Goal: Transaction & Acquisition: Purchase product/service

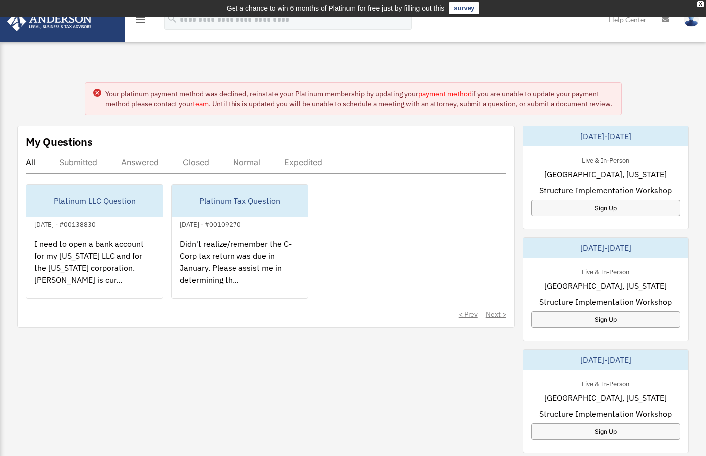
click at [688, 23] on img at bounding box center [691, 19] width 15 height 14
click at [45, 21] on img at bounding box center [49, 21] width 90 height 19
click at [96, 93] on circle at bounding box center [97, 93] width 8 height 8
click at [93, 93] on circle at bounding box center [97, 93] width 8 height 8
click at [52, 27] on img at bounding box center [49, 21] width 90 height 19
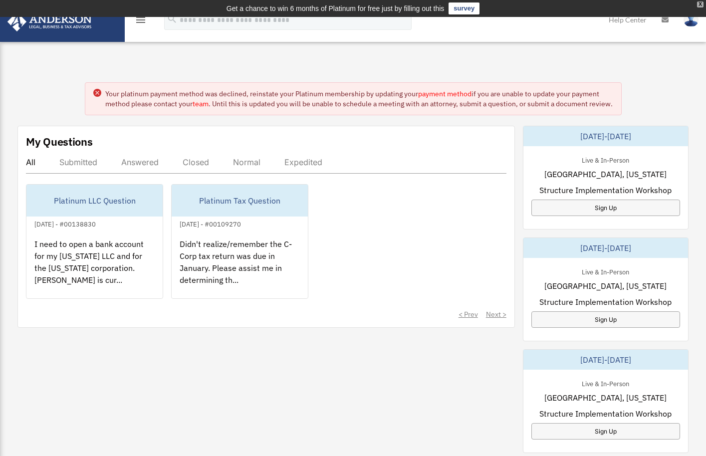
click at [699, 5] on div "X" at bounding box center [700, 4] width 6 height 6
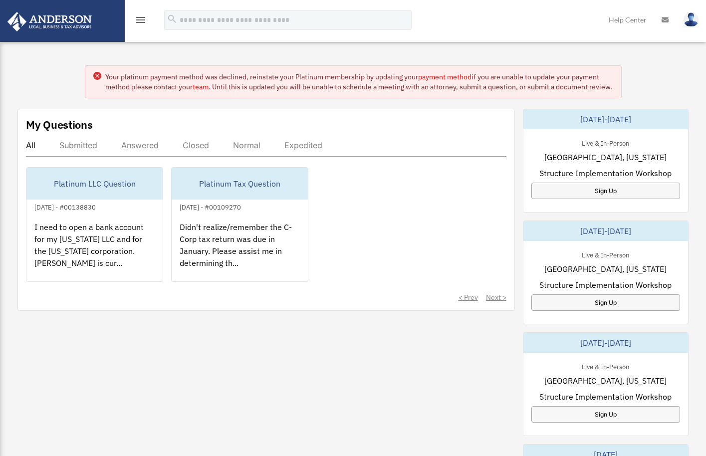
click at [137, 23] on icon "menu" at bounding box center [141, 20] width 12 height 12
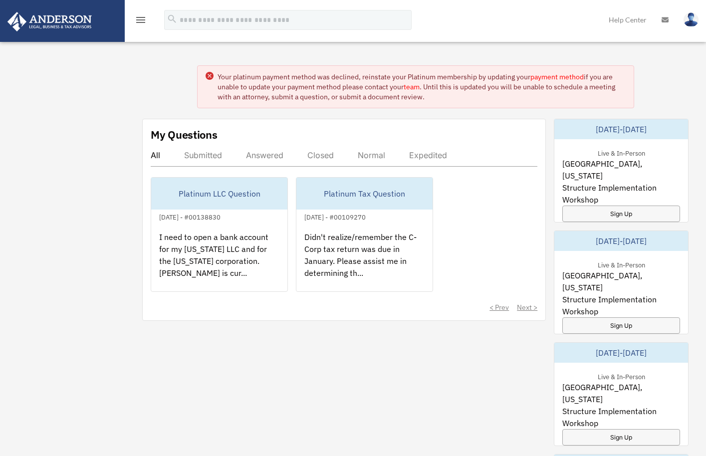
click at [141, 21] on icon "menu" at bounding box center [141, 20] width 12 height 12
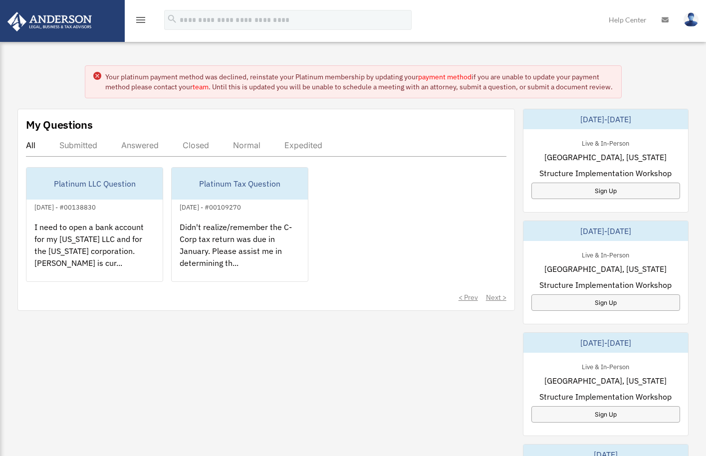
click at [141, 21] on icon "menu" at bounding box center [141, 20] width 12 height 12
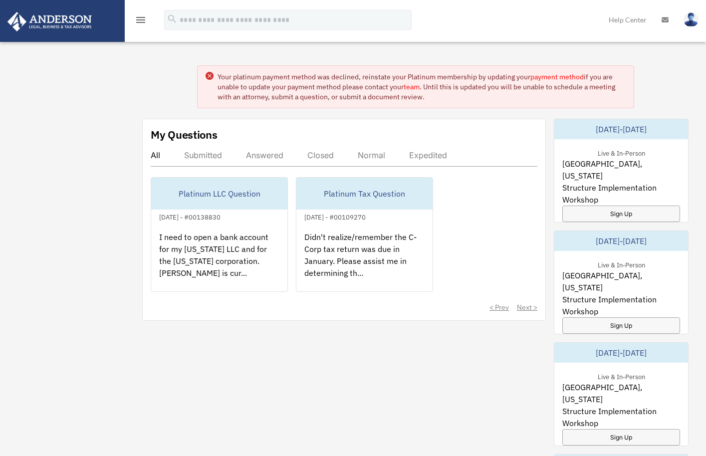
click at [135, 20] on icon "menu" at bounding box center [141, 20] width 12 height 12
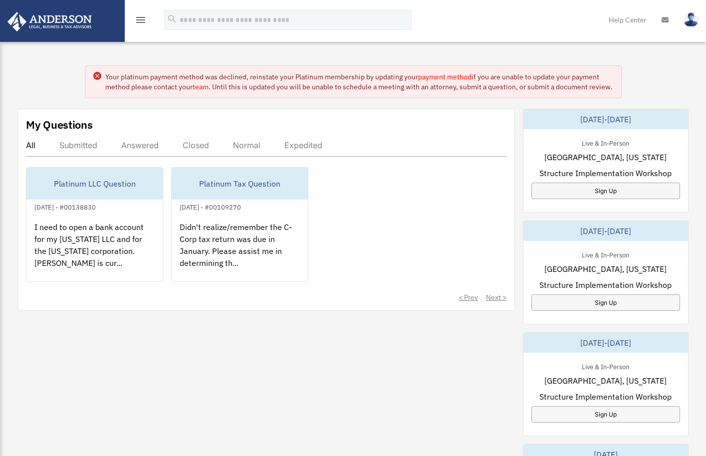
click at [135, 20] on icon "menu" at bounding box center [141, 20] width 12 height 12
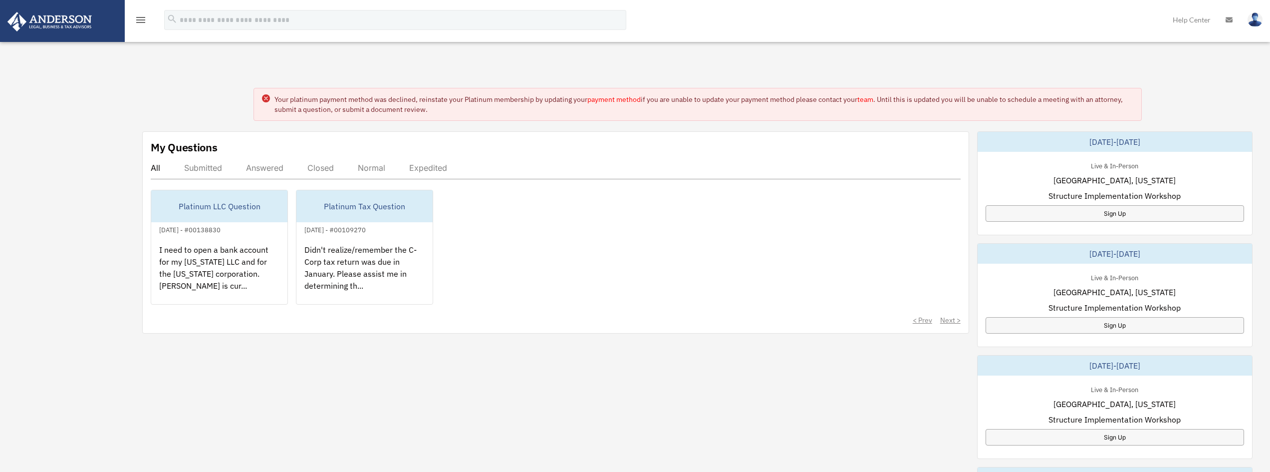
click at [140, 21] on icon "menu" at bounding box center [141, 20] width 12 height 12
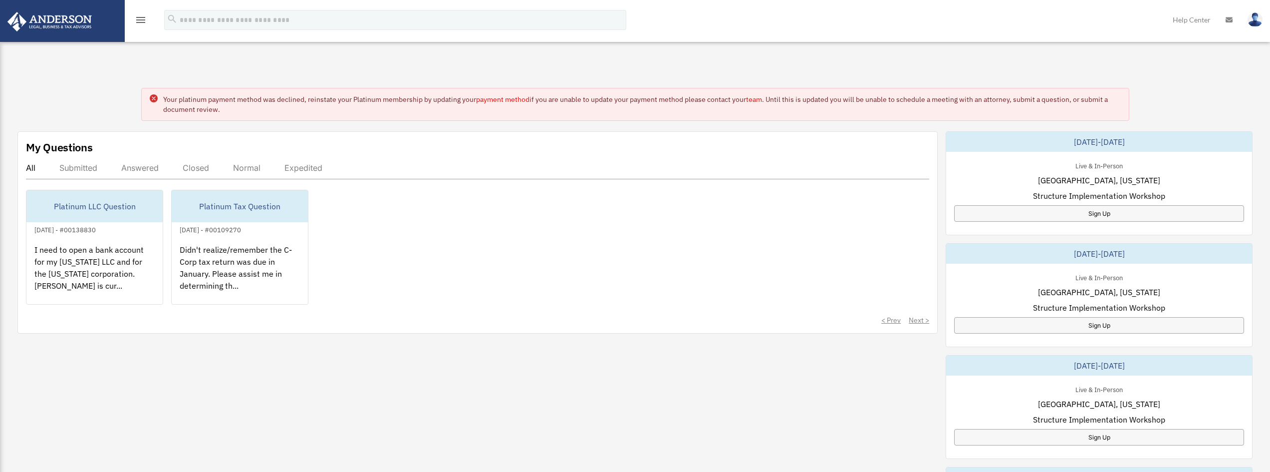
click at [706, 21] on img at bounding box center [1255, 19] width 15 height 14
click at [138, 21] on icon "menu" at bounding box center [141, 20] width 12 height 12
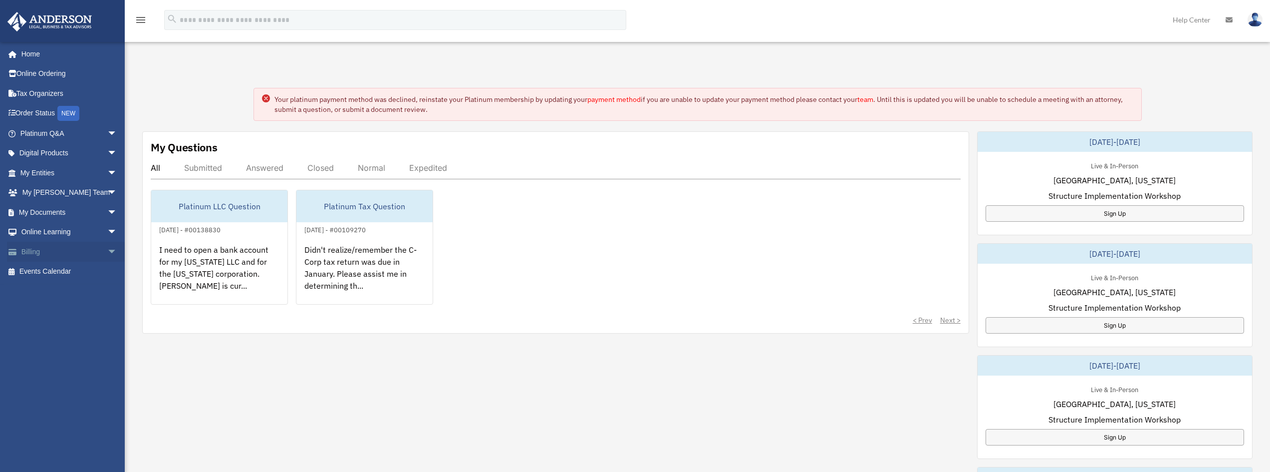
click at [107, 250] on span "arrow_drop_down" at bounding box center [117, 252] width 20 height 20
click at [59, 271] on link "$ Open Invoices" at bounding box center [73, 272] width 118 height 20
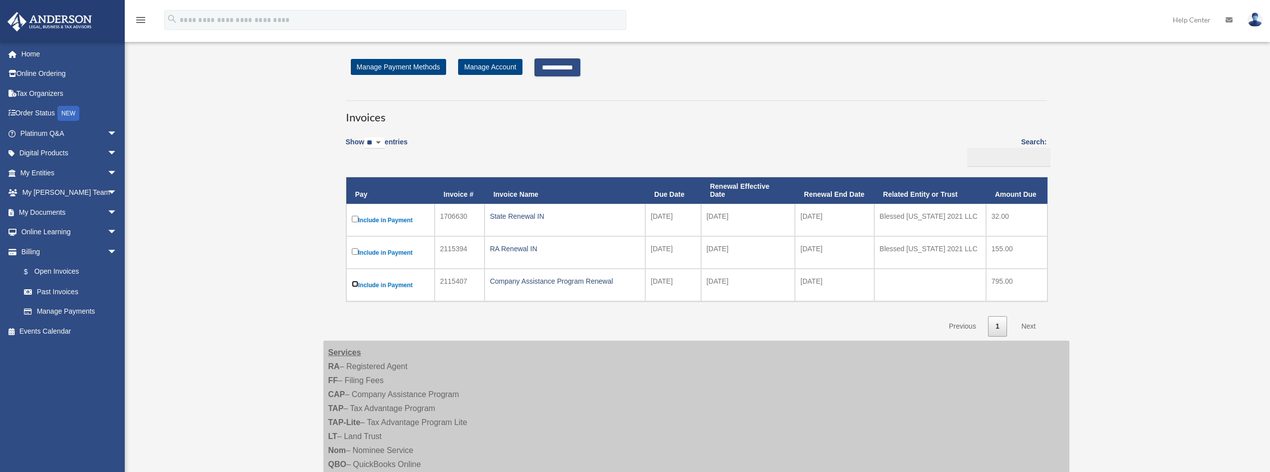
scroll to position [20, 0]
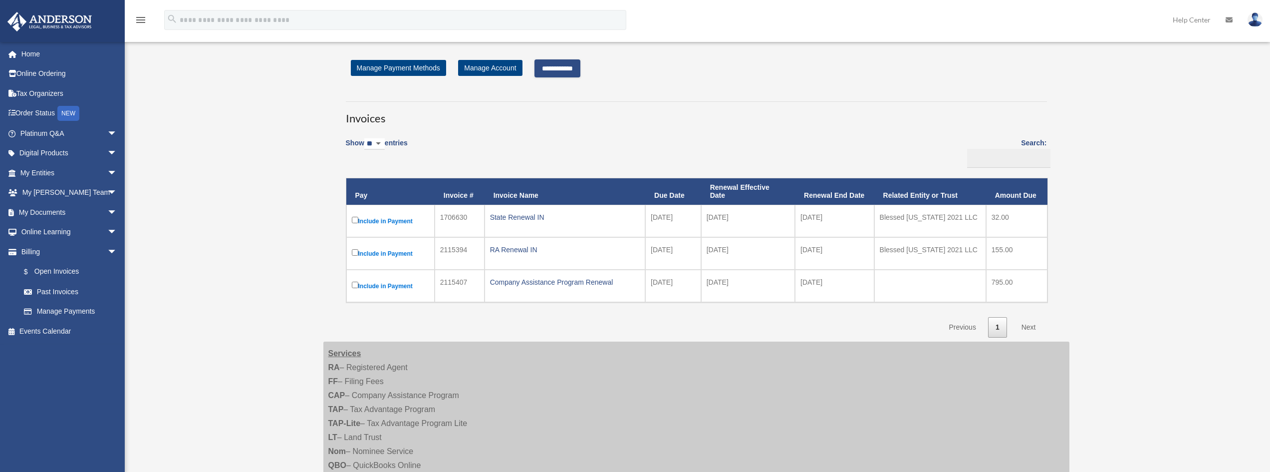
click at [568, 68] on input "**********" at bounding box center [558, 68] width 46 height 18
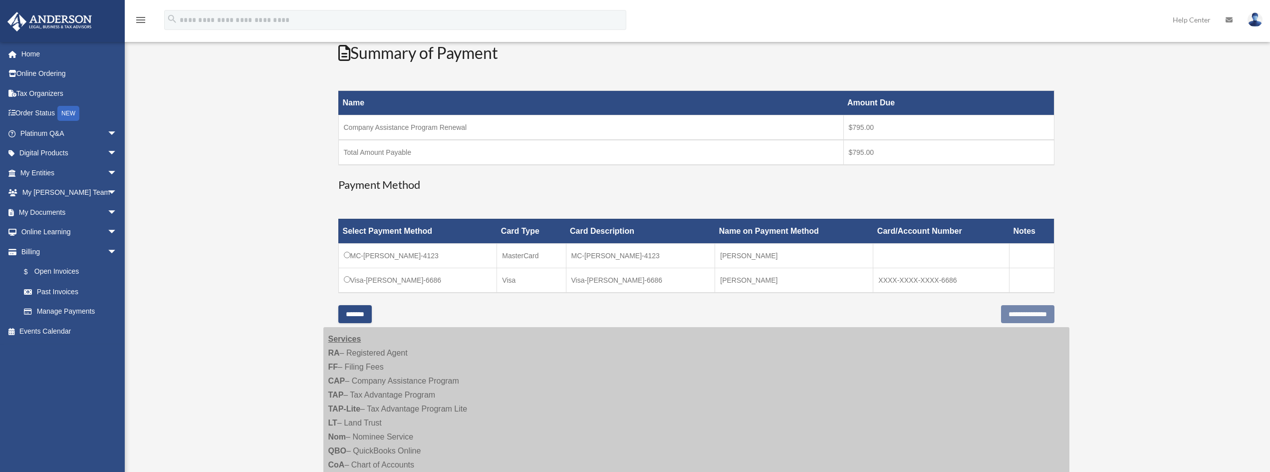
scroll to position [178, 0]
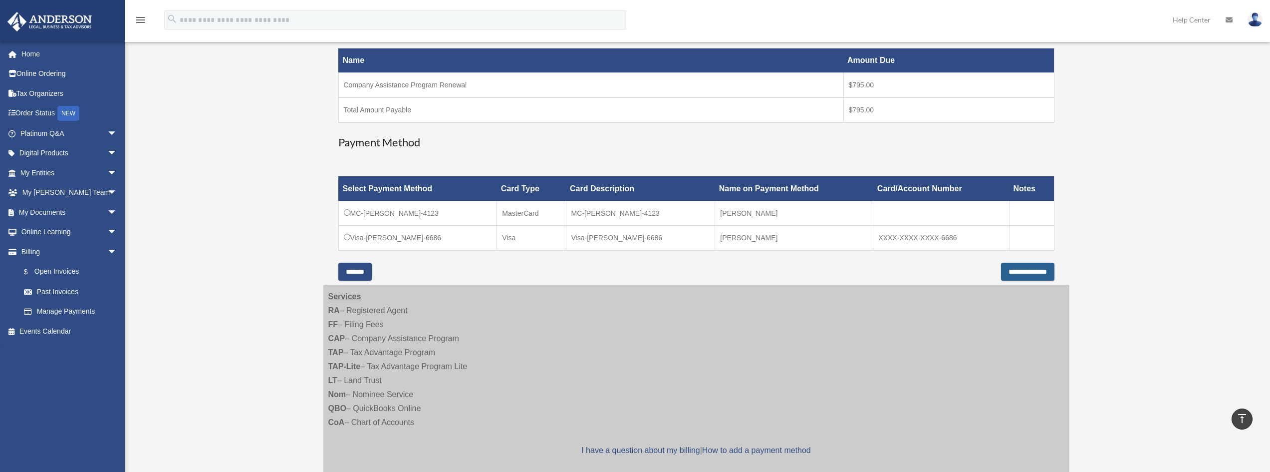
click at [1024, 275] on input "**********" at bounding box center [1027, 272] width 53 height 18
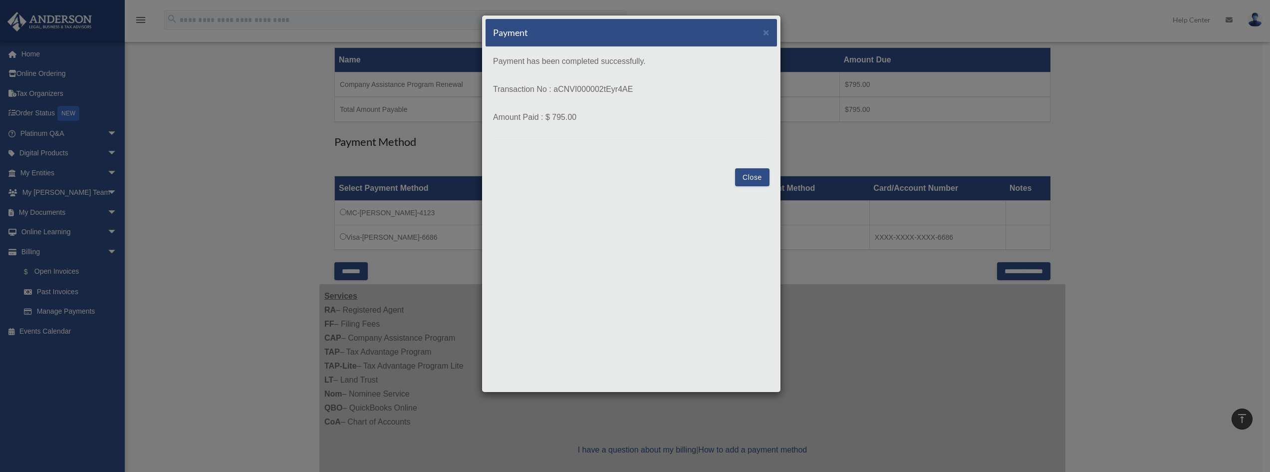
click at [758, 174] on button "Close" at bounding box center [752, 177] width 34 height 18
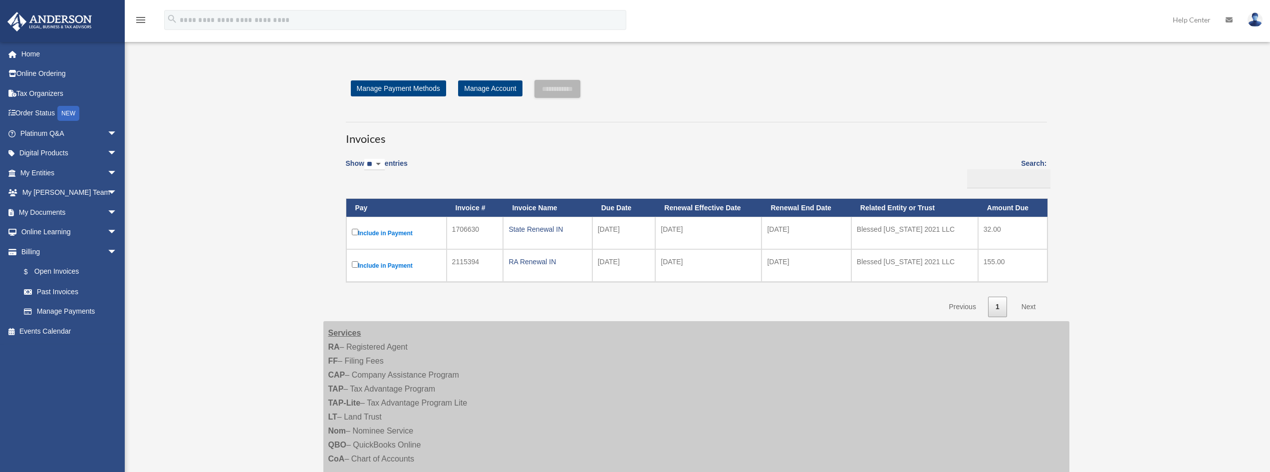
scroll to position [178, 0]
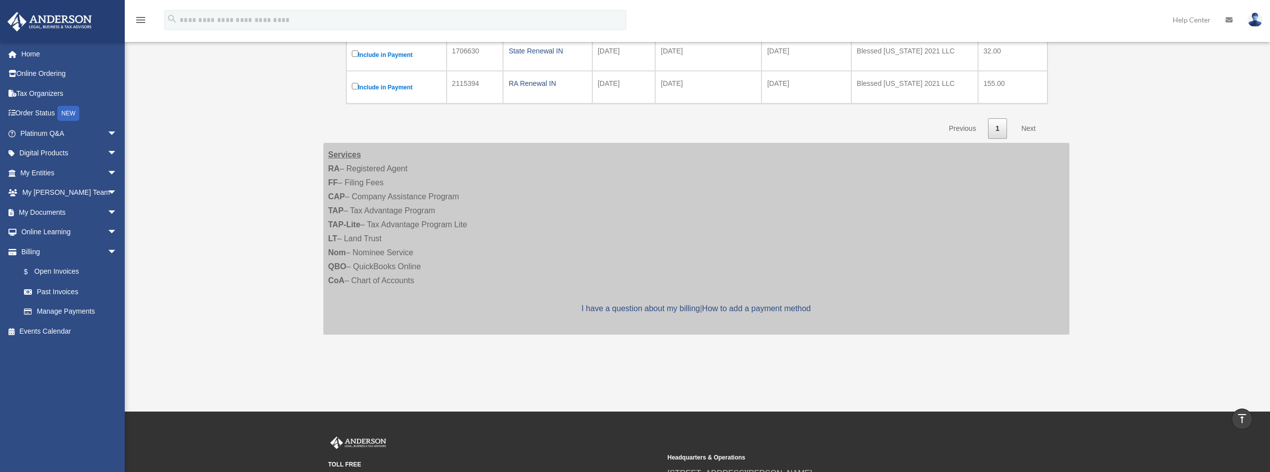
click at [1256, 21] on img at bounding box center [1255, 19] width 15 height 14
click at [1253, 24] on img at bounding box center [1255, 19] width 15 height 14
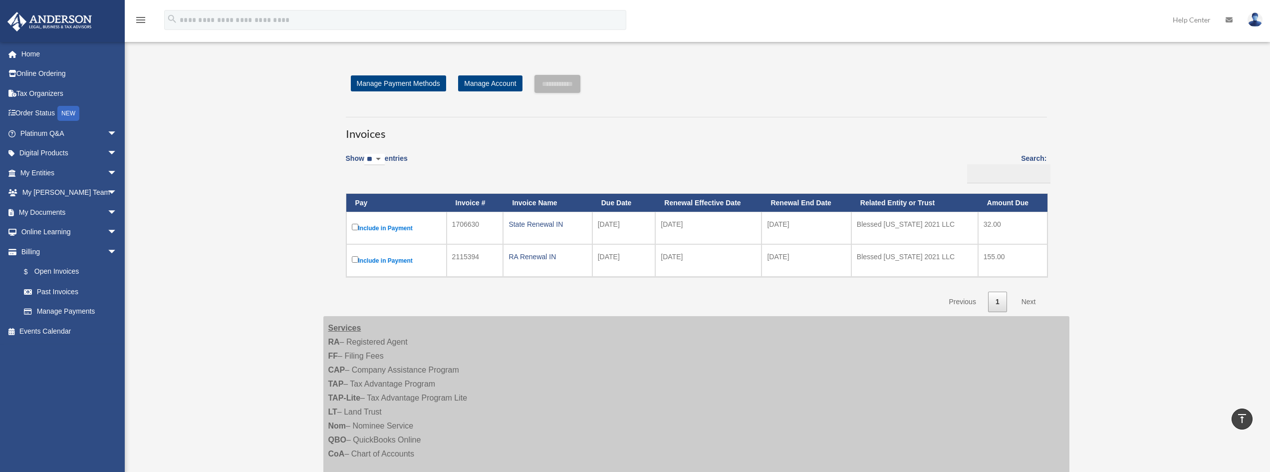
scroll to position [0, 0]
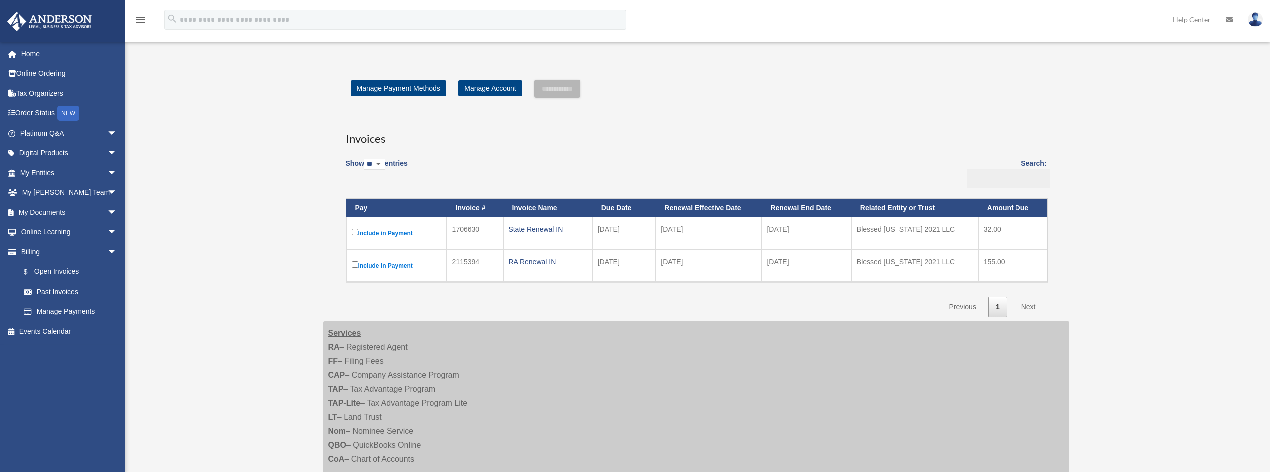
click at [1252, 22] on img at bounding box center [1255, 19] width 15 height 14
click at [1239, 47] on link "[EMAIL_ADDRESS][DOMAIN_NAME]" at bounding box center [1209, 50] width 107 height 29
click at [1239, 47] on div "Open Invoices 4julienne@gmail.com Sign Out 4julienne@gmail.com Home Online Orde…" at bounding box center [635, 295] width 1270 height 590
click at [1255, 20] on img at bounding box center [1255, 19] width 15 height 14
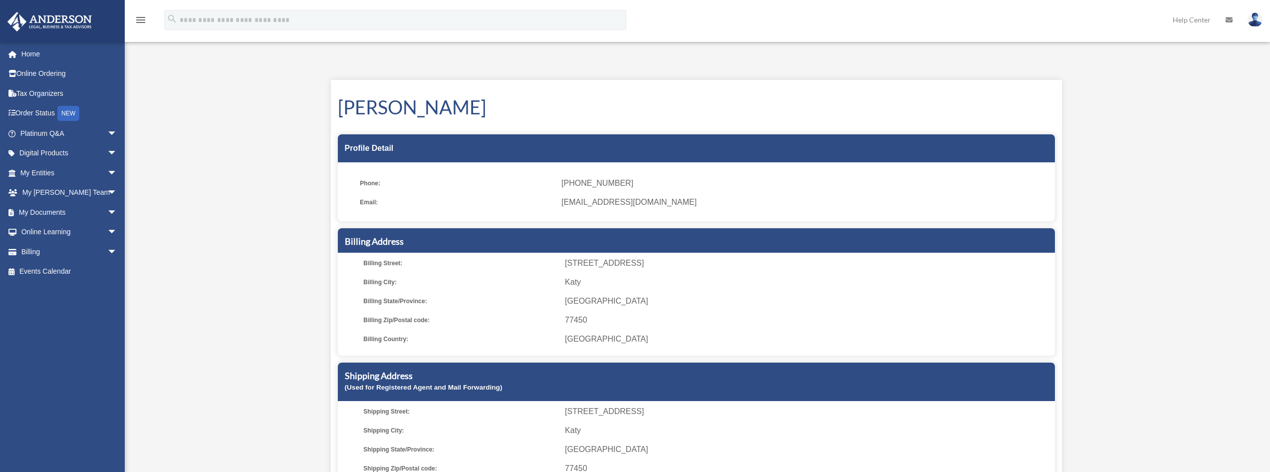
click at [1254, 18] on img at bounding box center [1255, 19] width 15 height 14
click at [1075, 83] on link "Logout" at bounding box center [1106, 87] width 100 height 20
